Goal: Information Seeking & Learning: Check status

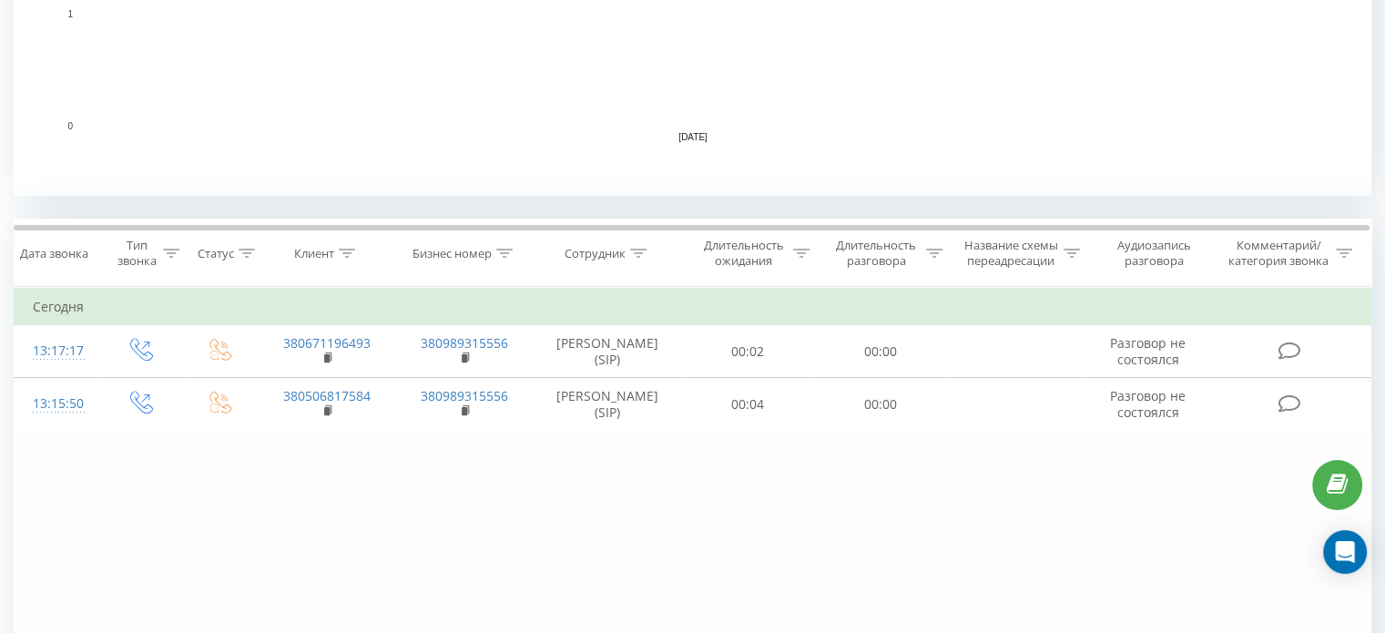
scroll to position [699, 0]
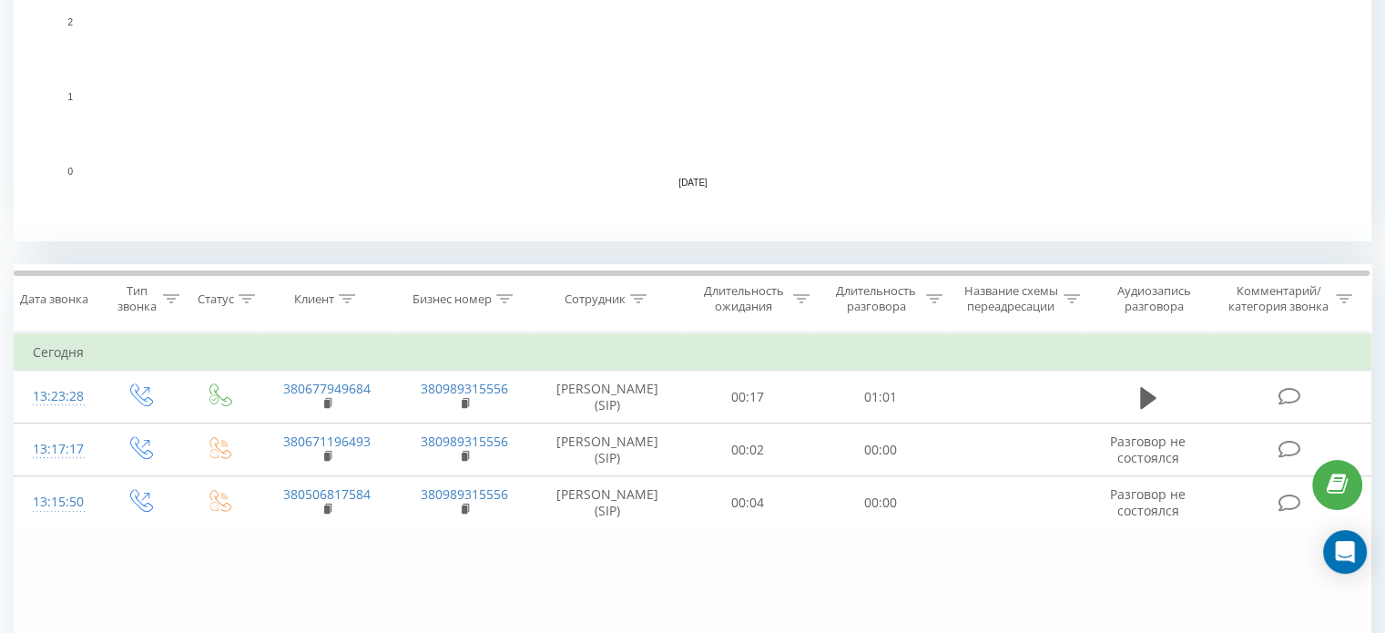
scroll to position [273, 0]
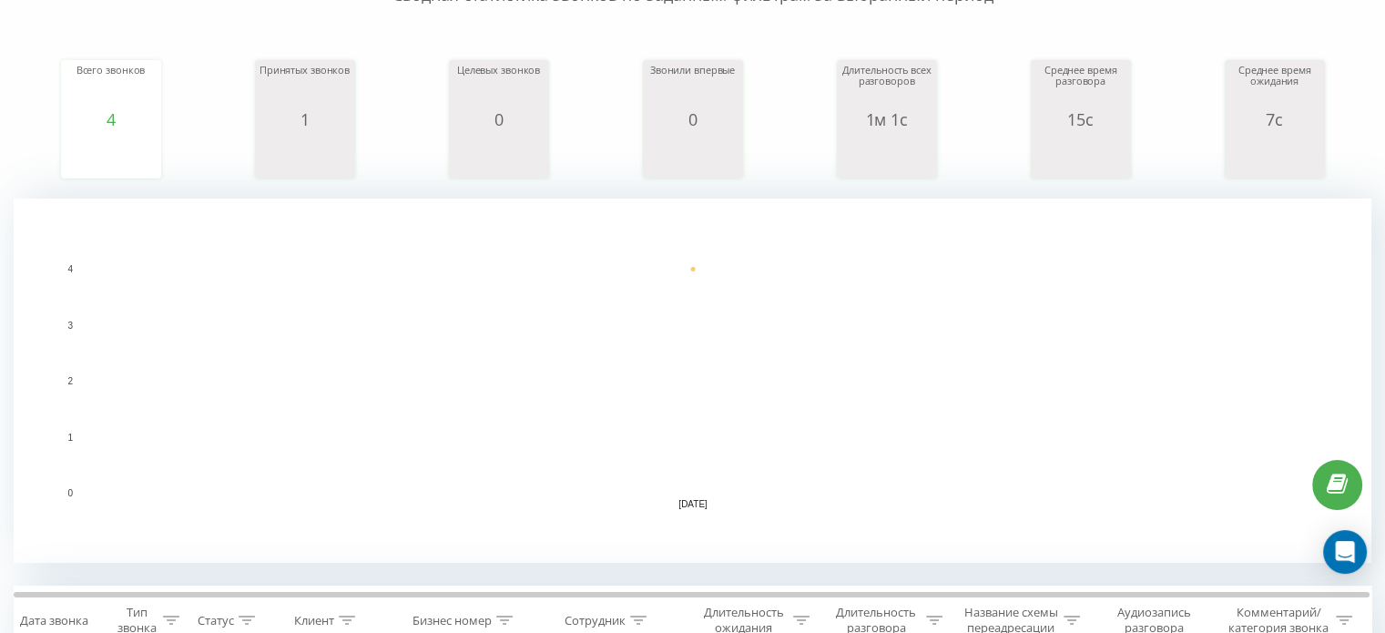
scroll to position [364, 0]
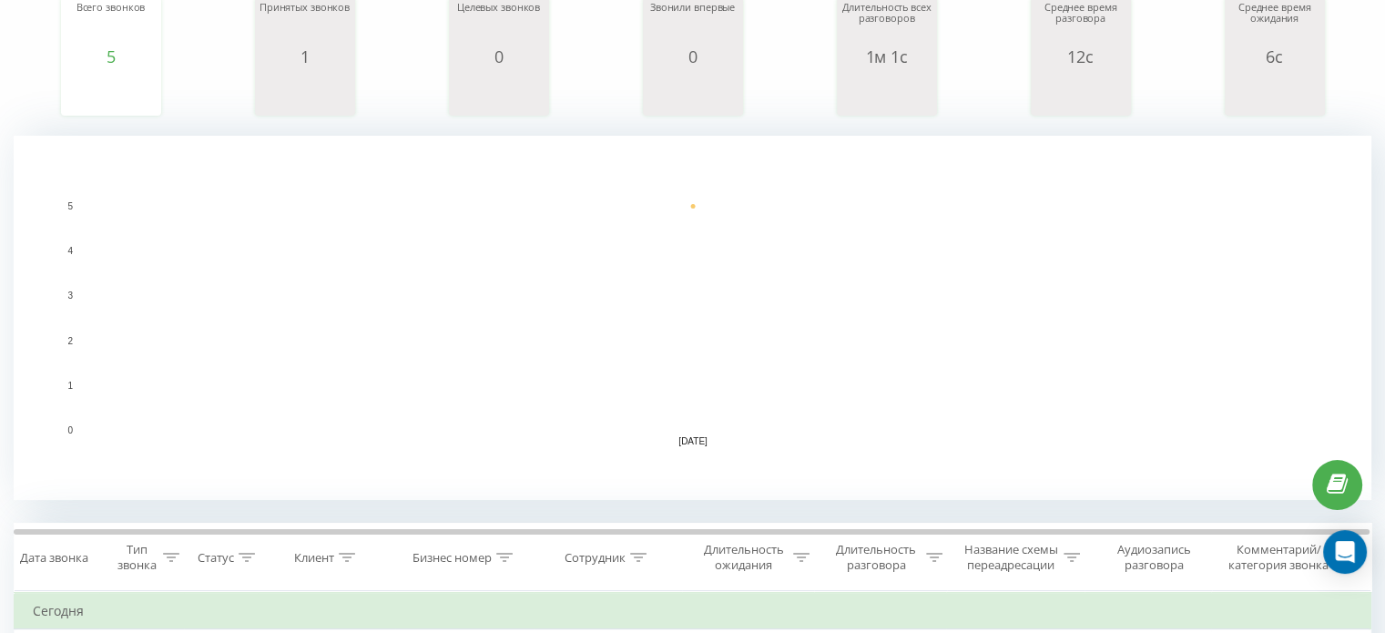
scroll to position [302, 0]
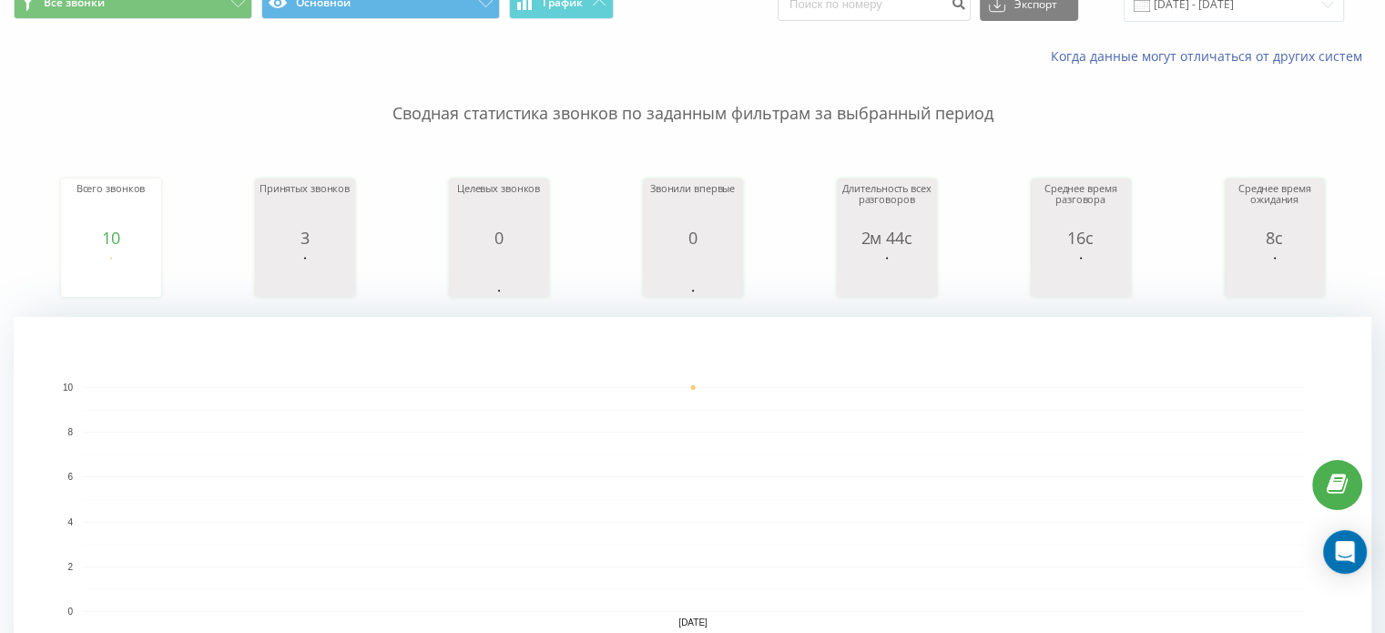
scroll to position [182, 0]
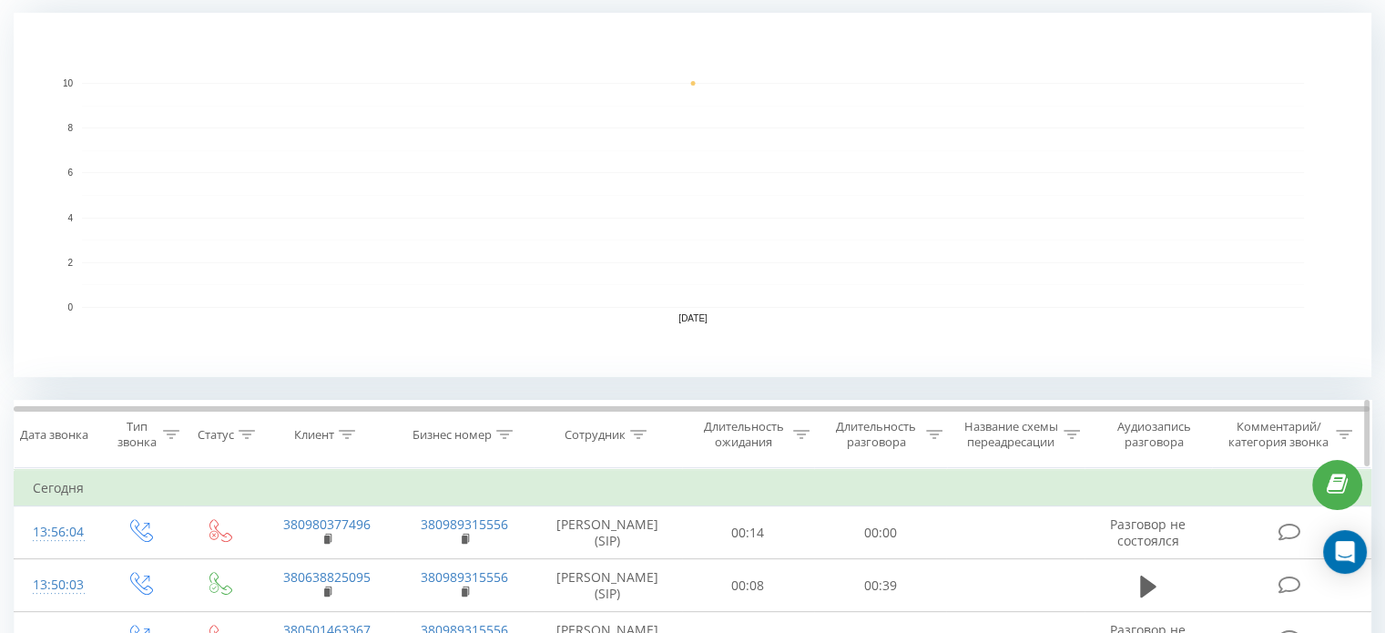
scroll to position [546, 0]
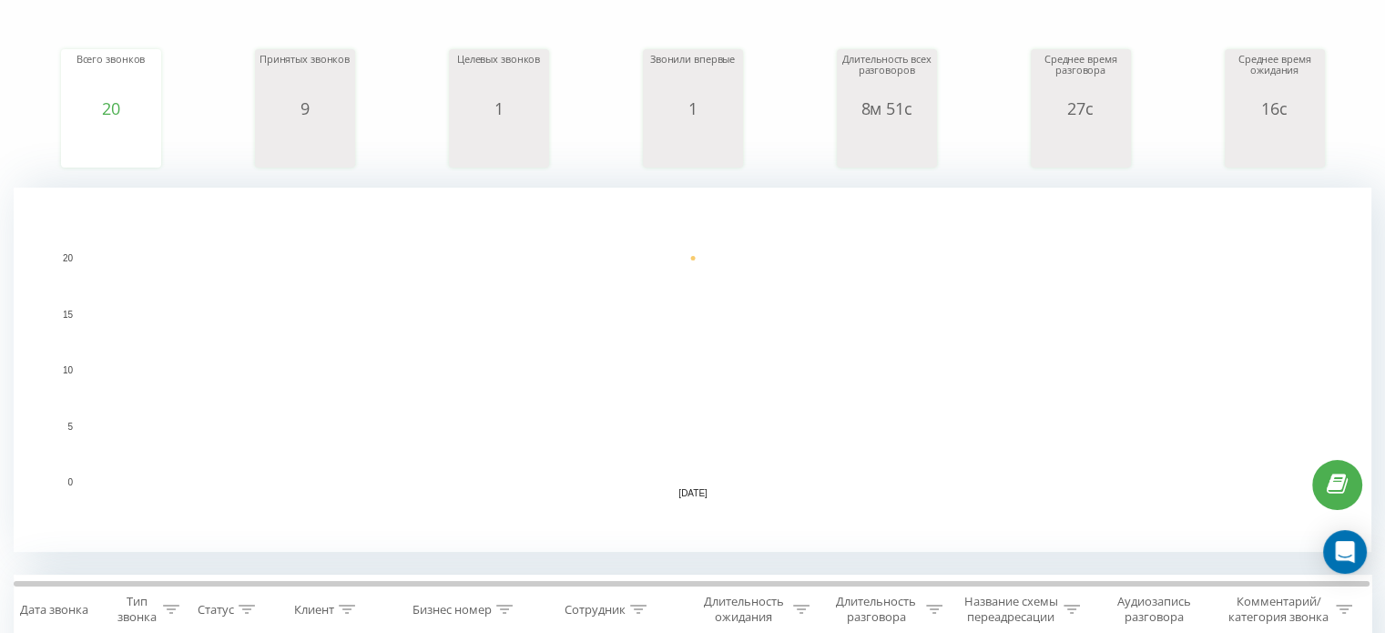
scroll to position [108, 0]
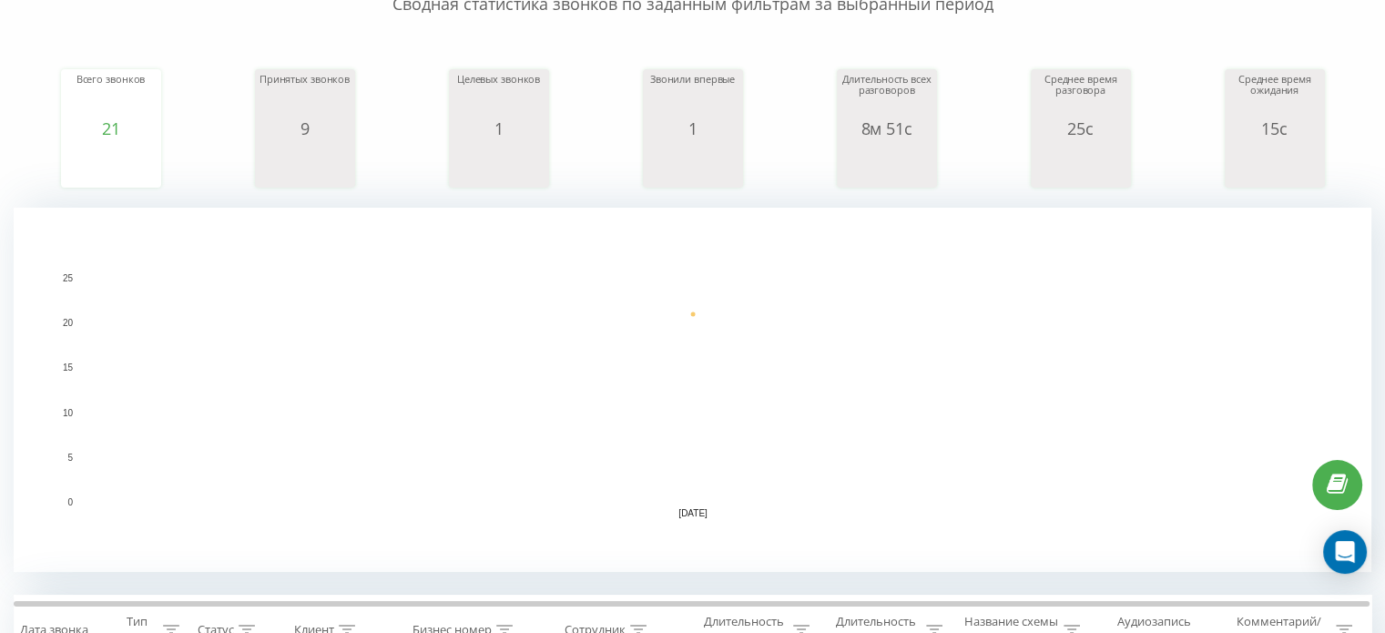
scroll to position [186, 0]
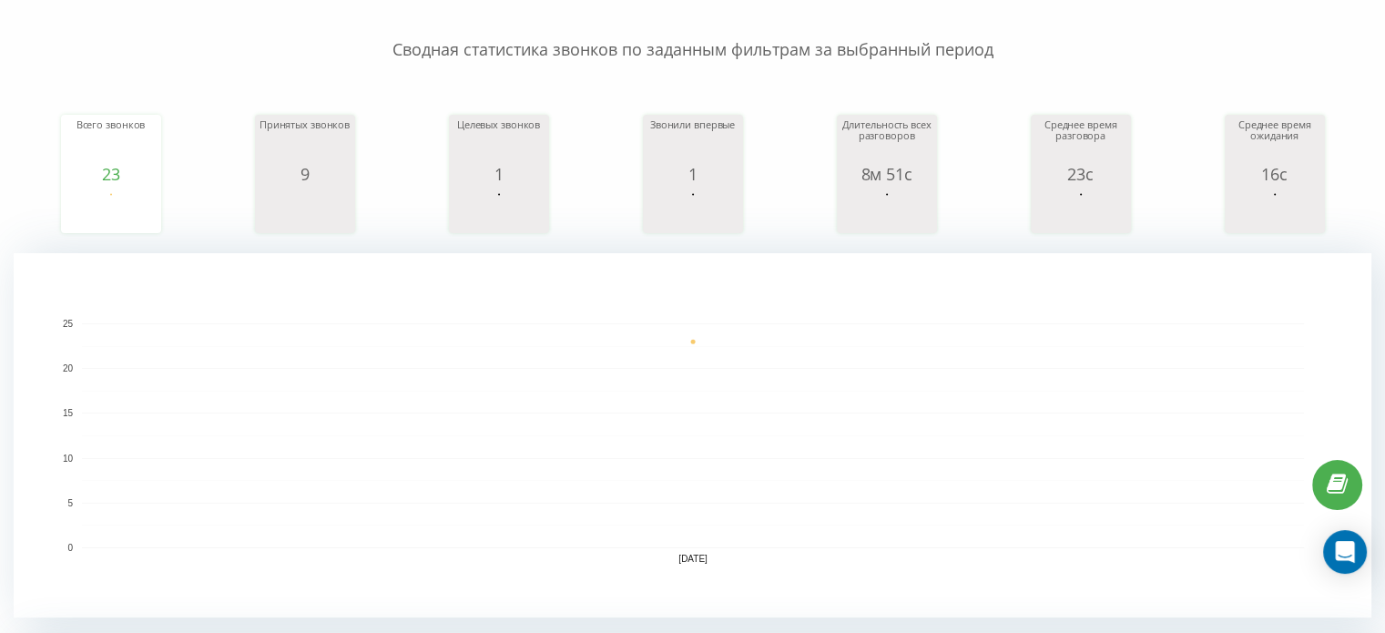
scroll to position [182, 0]
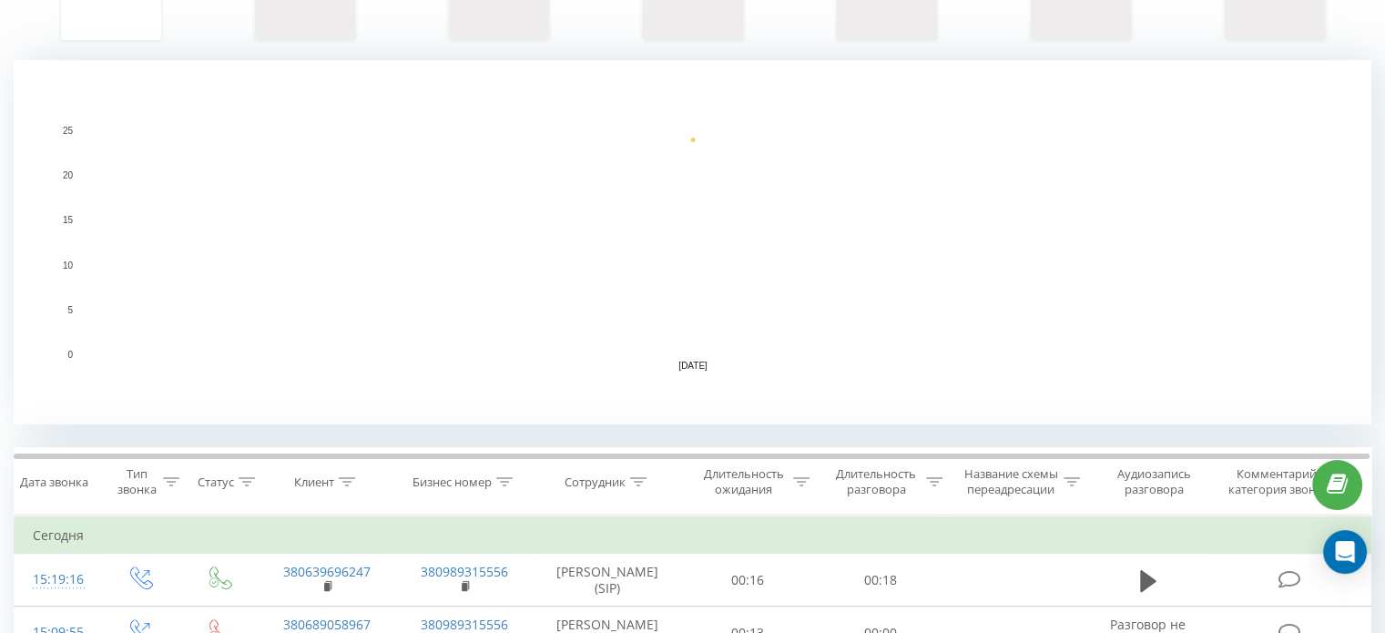
scroll to position [450, 0]
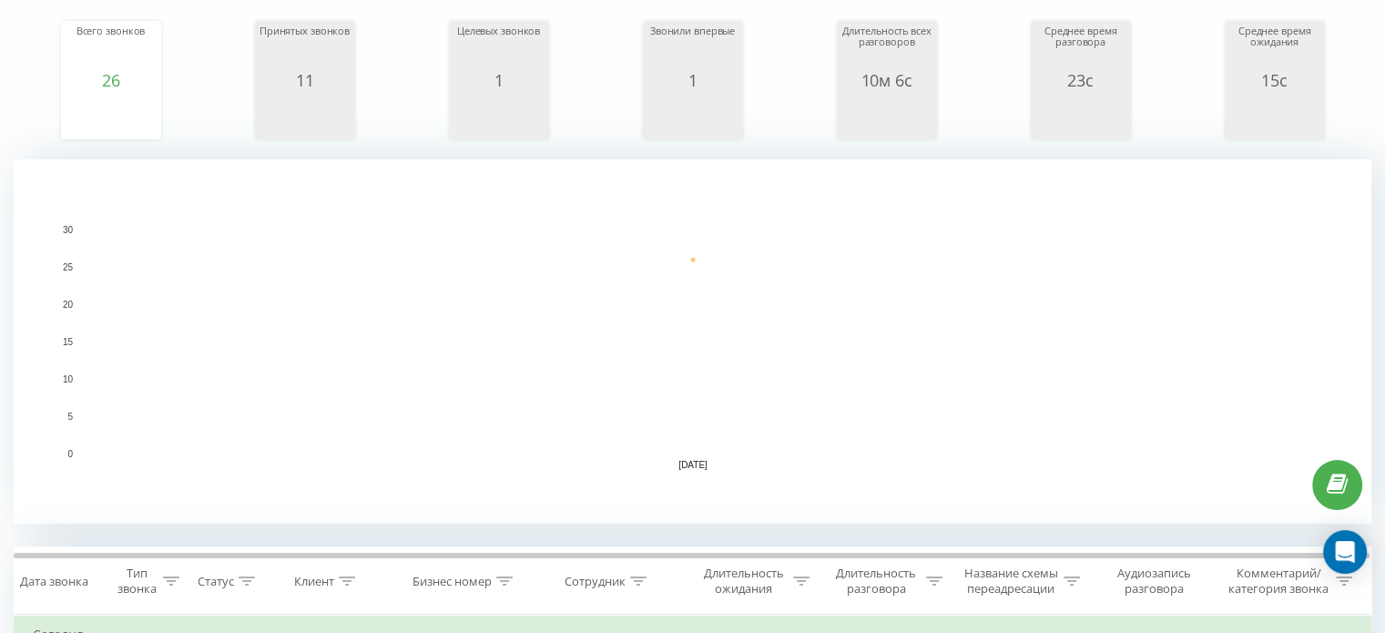
scroll to position [364, 0]
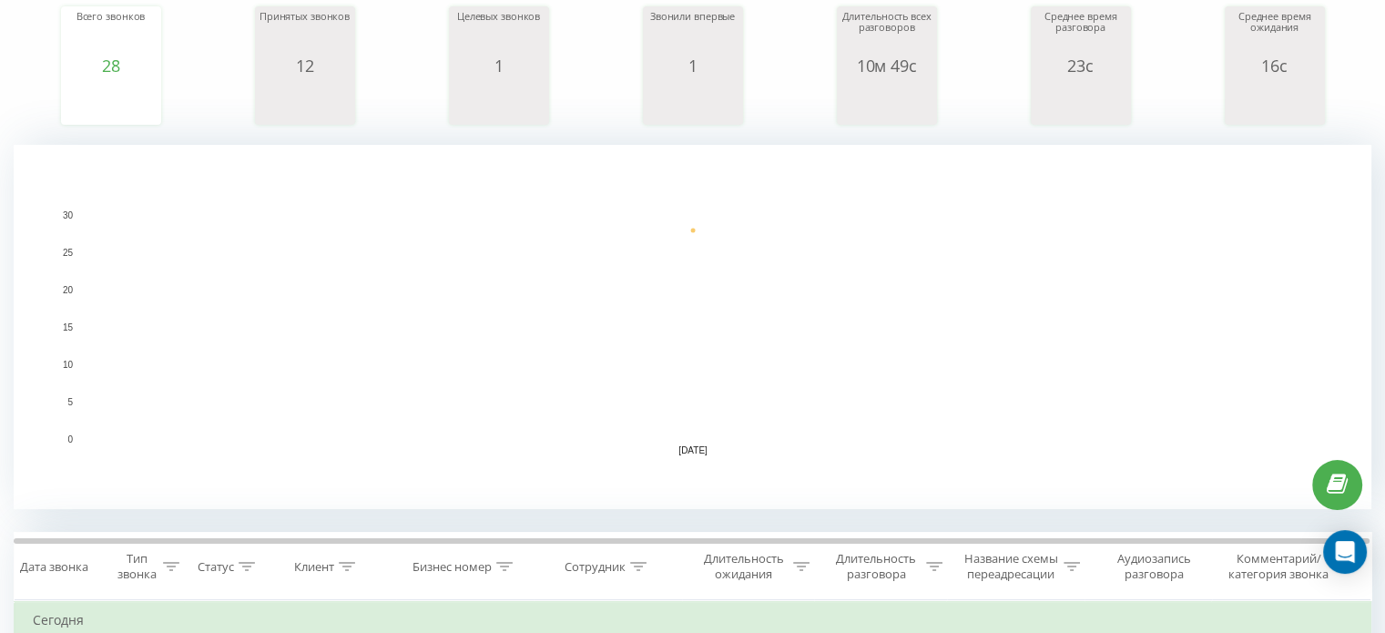
scroll to position [624, 0]
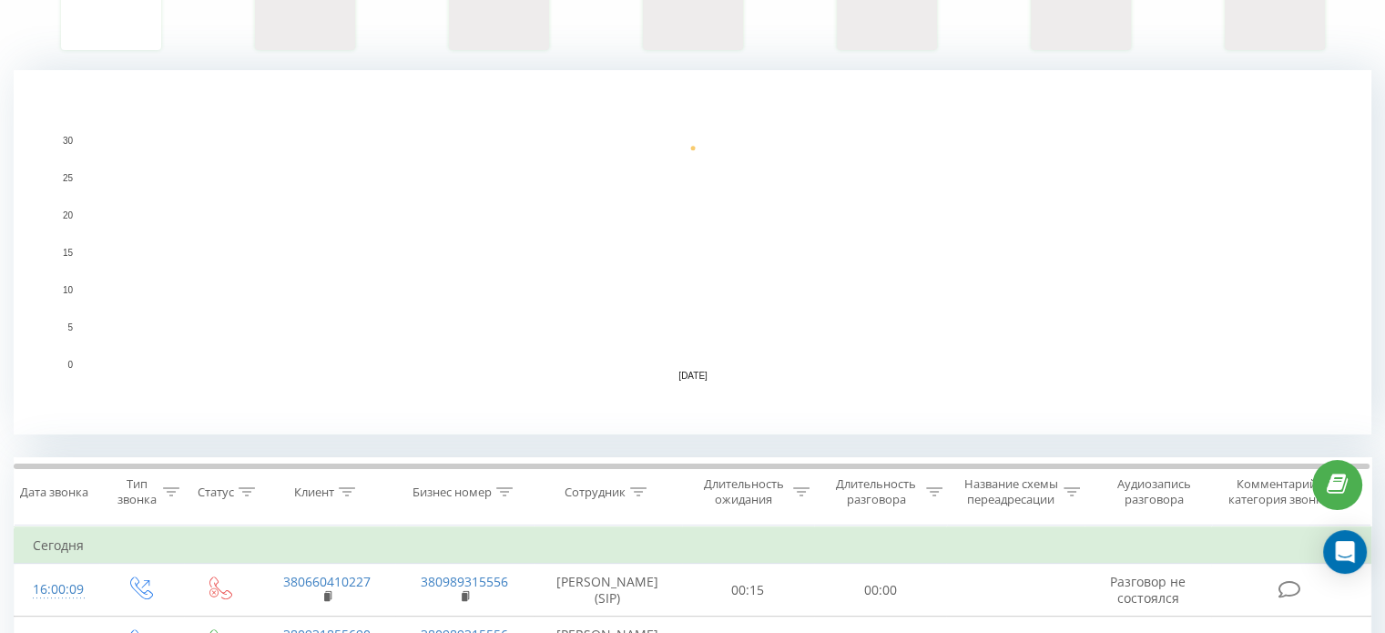
scroll to position [321, 0]
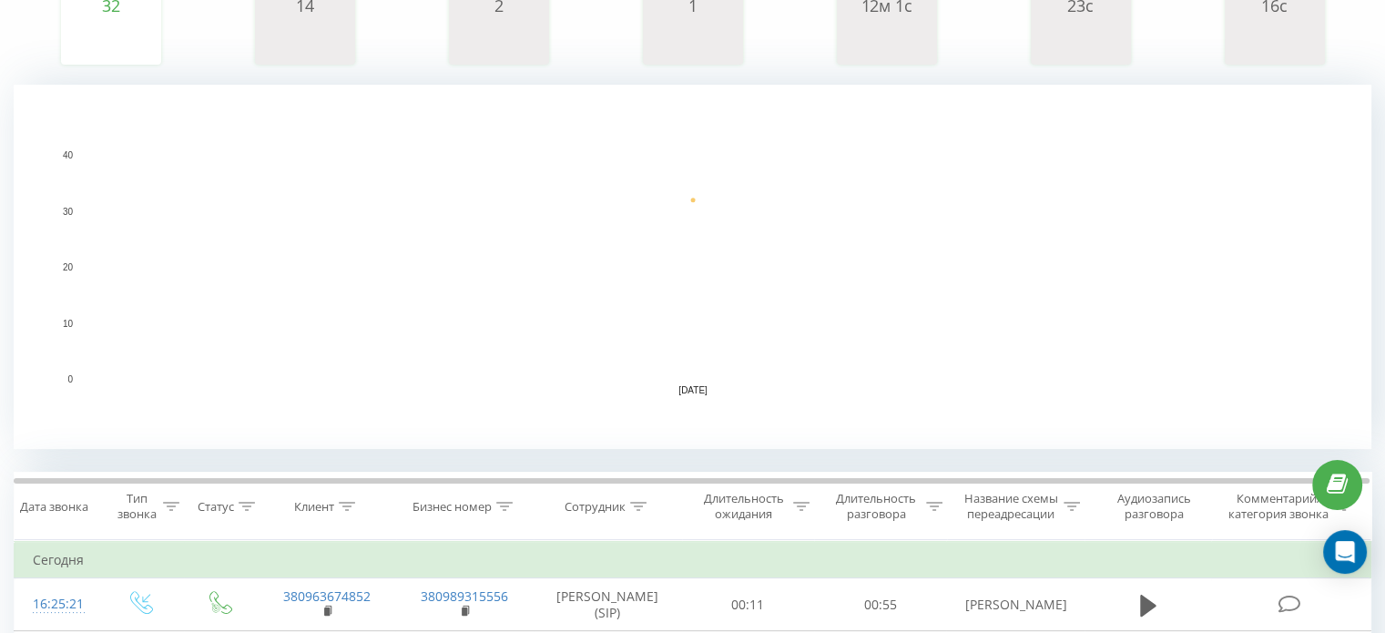
scroll to position [546, 0]
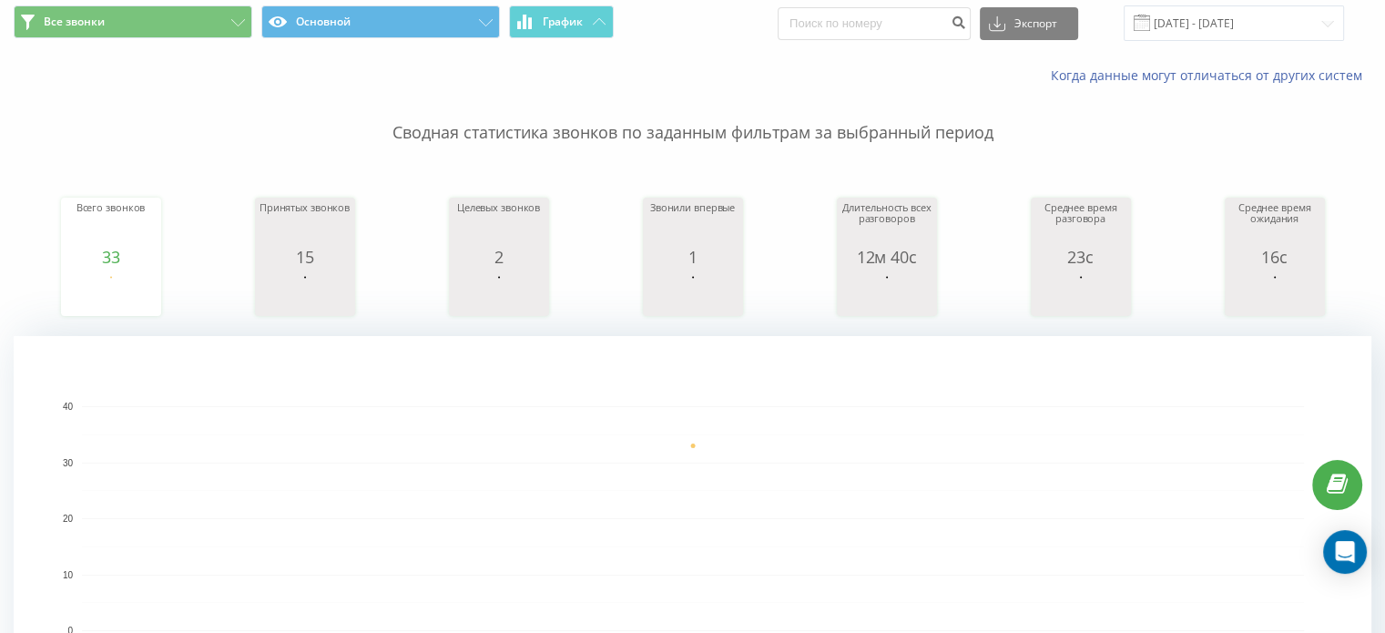
scroll to position [120, 0]
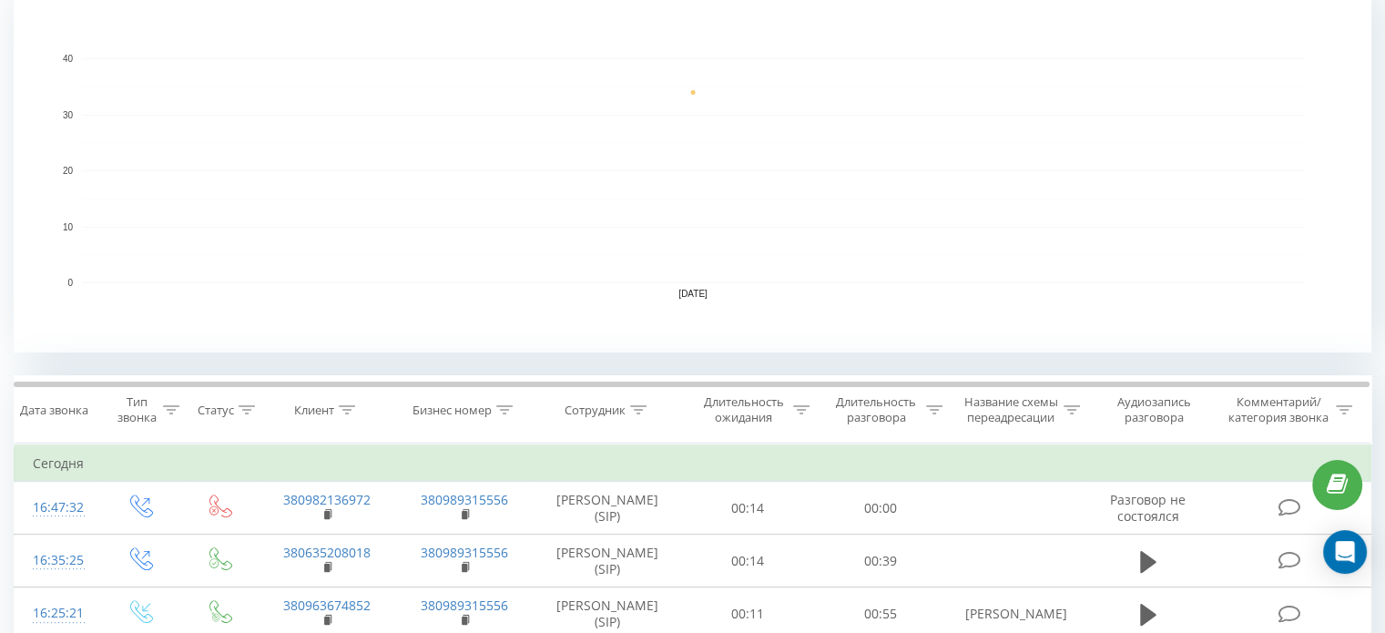
scroll to position [397, 0]
